Goal: Navigation & Orientation: Find specific page/section

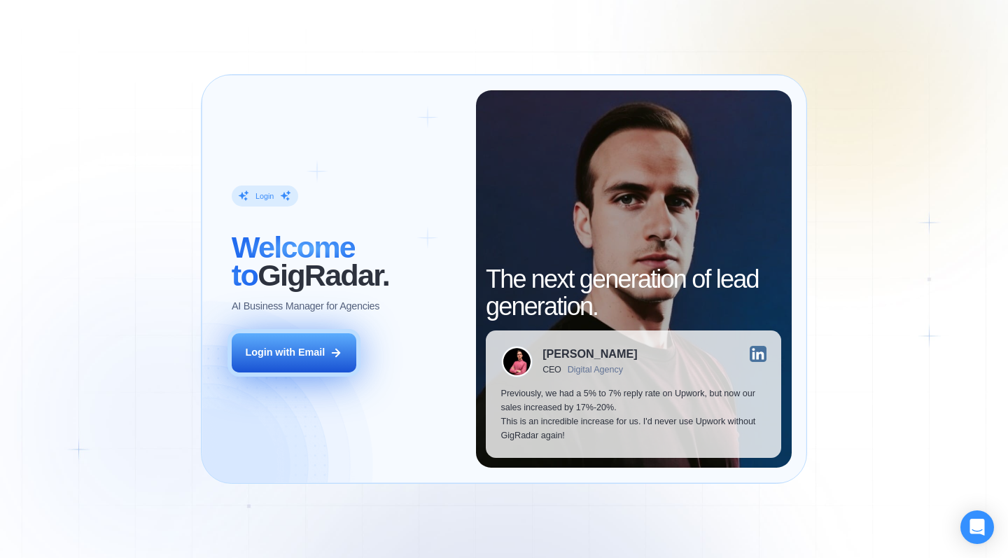
click at [305, 362] on button "Login with Email" at bounding box center [294, 352] width 125 height 39
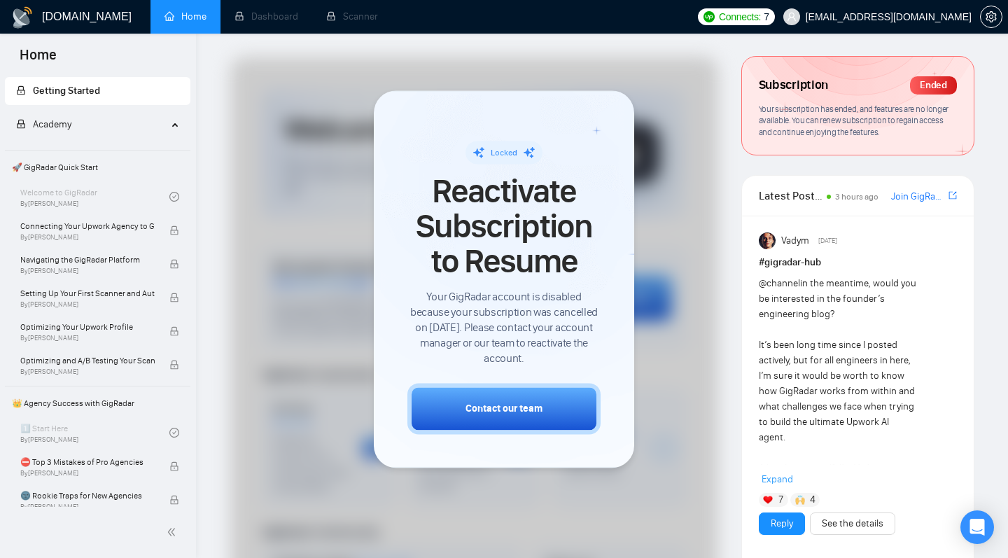
click at [657, 230] on div at bounding box center [474, 467] width 488 height 820
click at [656, 179] on div at bounding box center [474, 467] width 488 height 820
click at [681, 136] on div at bounding box center [474, 467] width 488 height 820
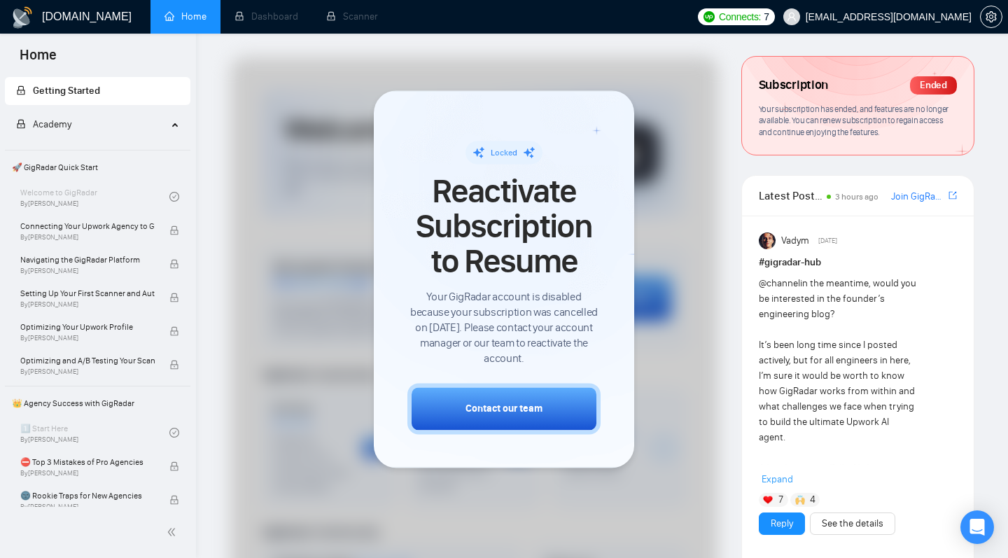
click at [681, 136] on div at bounding box center [474, 467] width 488 height 820
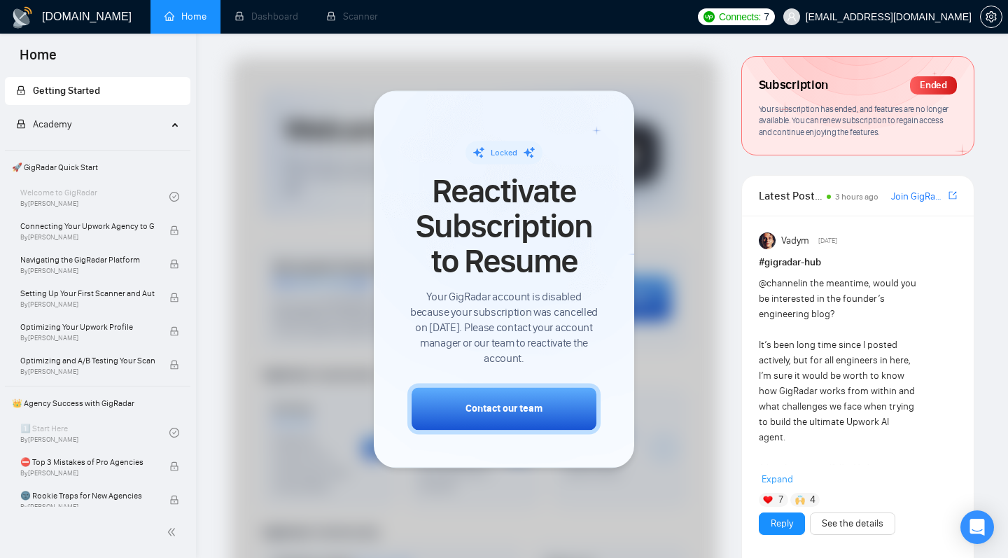
click at [681, 136] on div at bounding box center [474, 467] width 488 height 820
click at [944, 90] on div "Ended" at bounding box center [933, 85] width 47 height 18
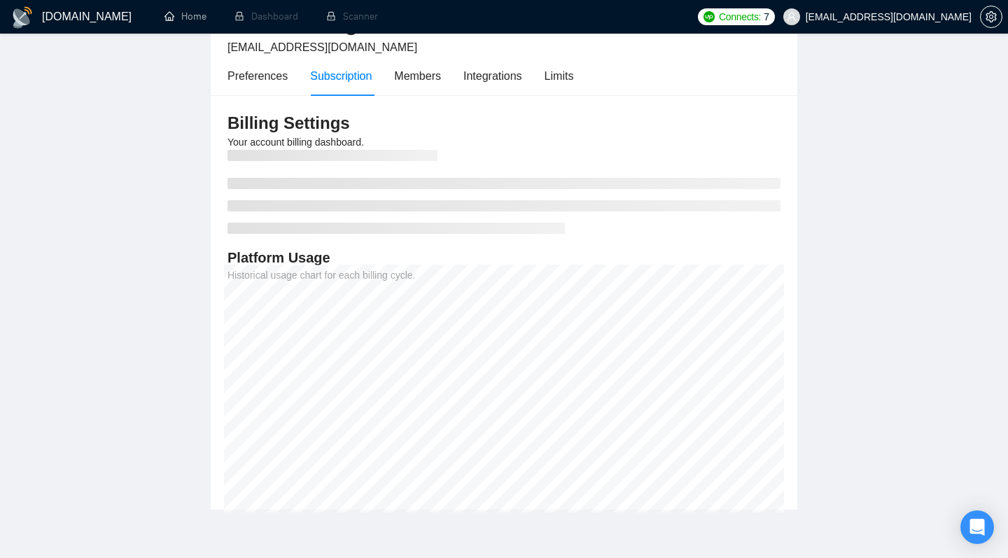
scroll to position [96, 0]
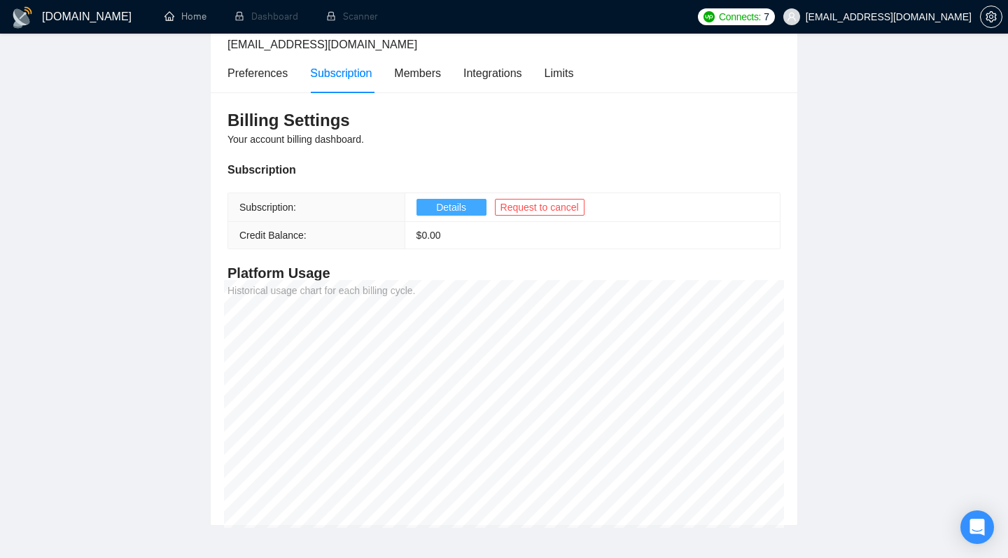
click at [451, 204] on span "Details" at bounding box center [451, 206] width 30 height 15
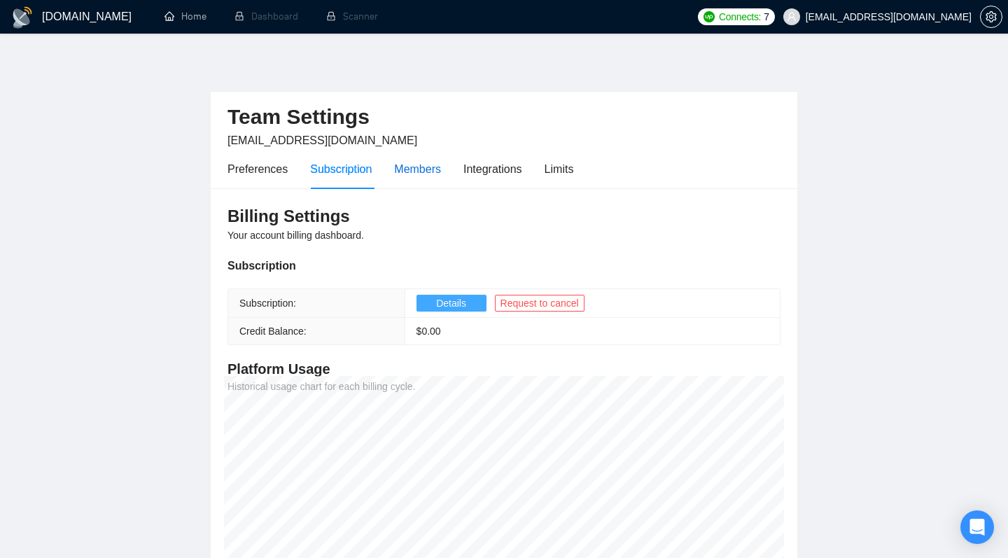
click at [415, 168] on div "Members" at bounding box center [417, 168] width 47 height 17
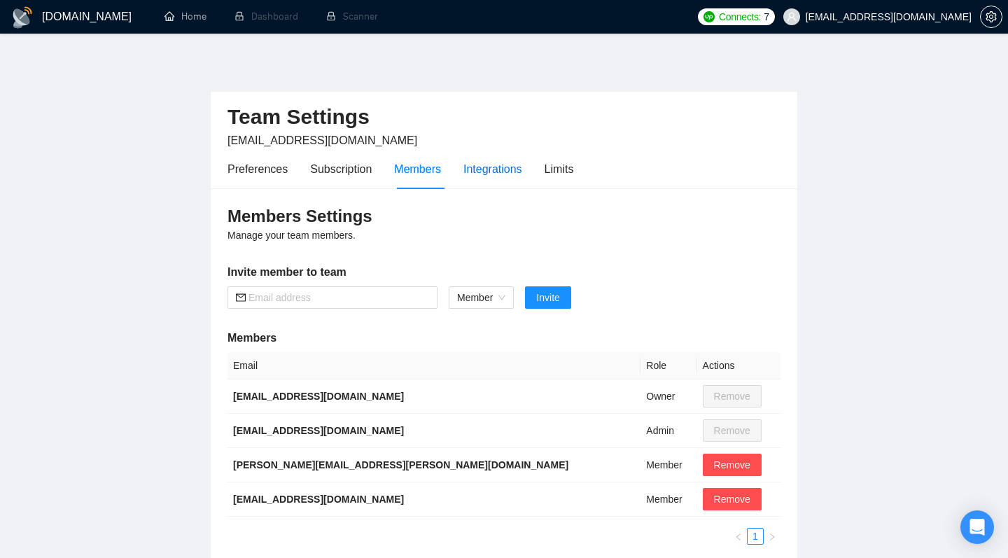
click at [496, 167] on div "Integrations" at bounding box center [492, 168] width 59 height 17
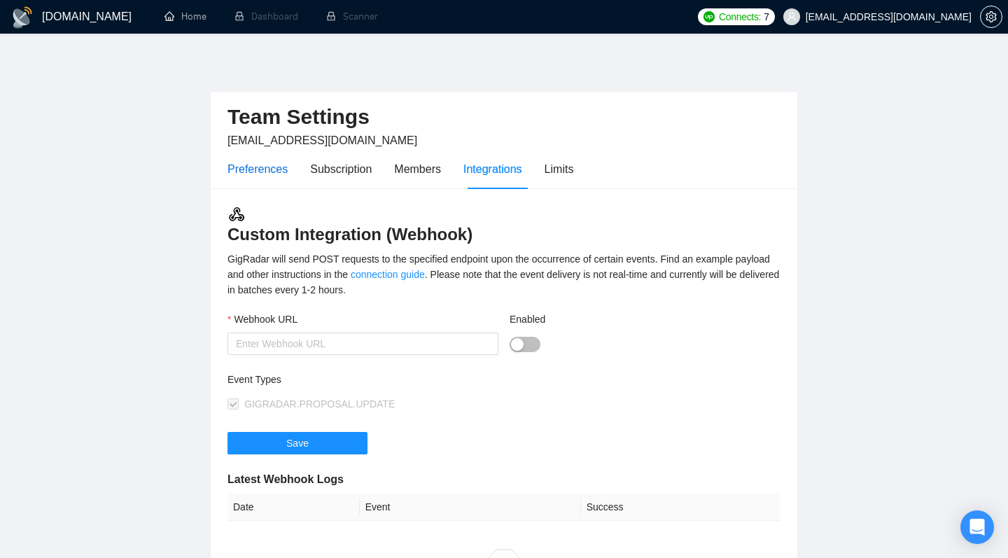
click at [262, 167] on div "Preferences" at bounding box center [257, 168] width 60 height 17
